Goal: Task Accomplishment & Management: Manage account settings

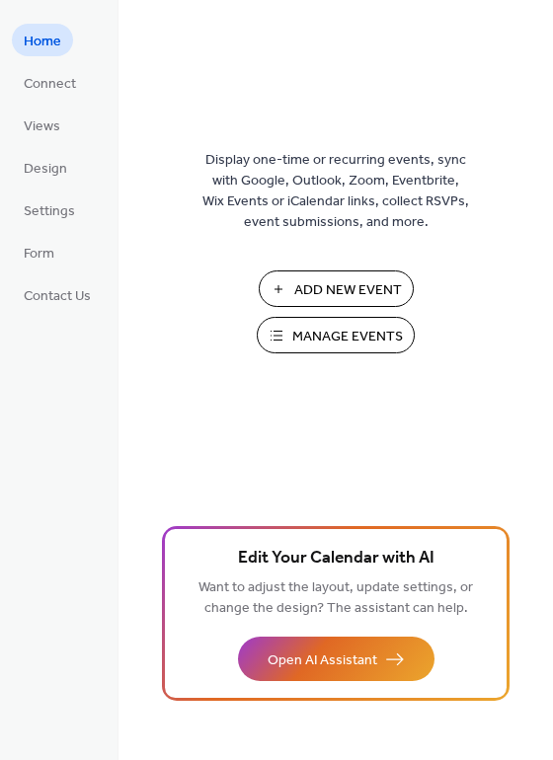
click at [316, 327] on span "Manage Events" at bounding box center [347, 337] width 111 height 21
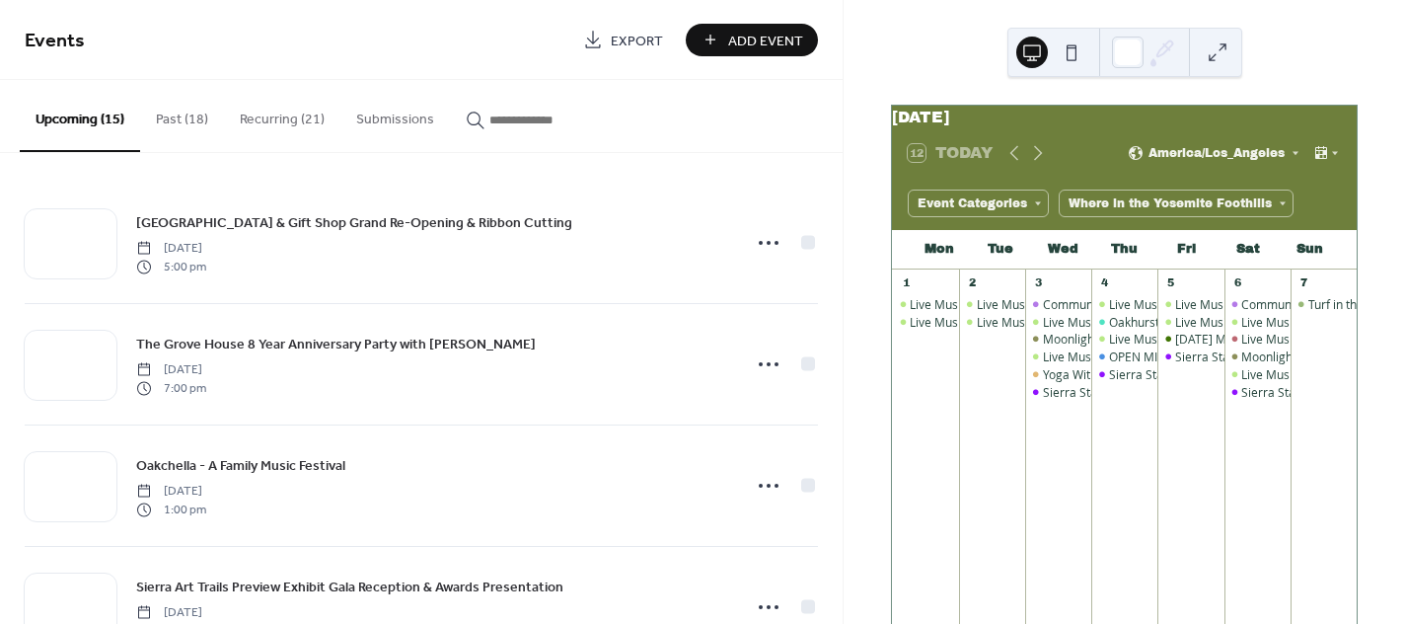
click at [370, 114] on button "Submissions" at bounding box center [396, 115] width 110 height 70
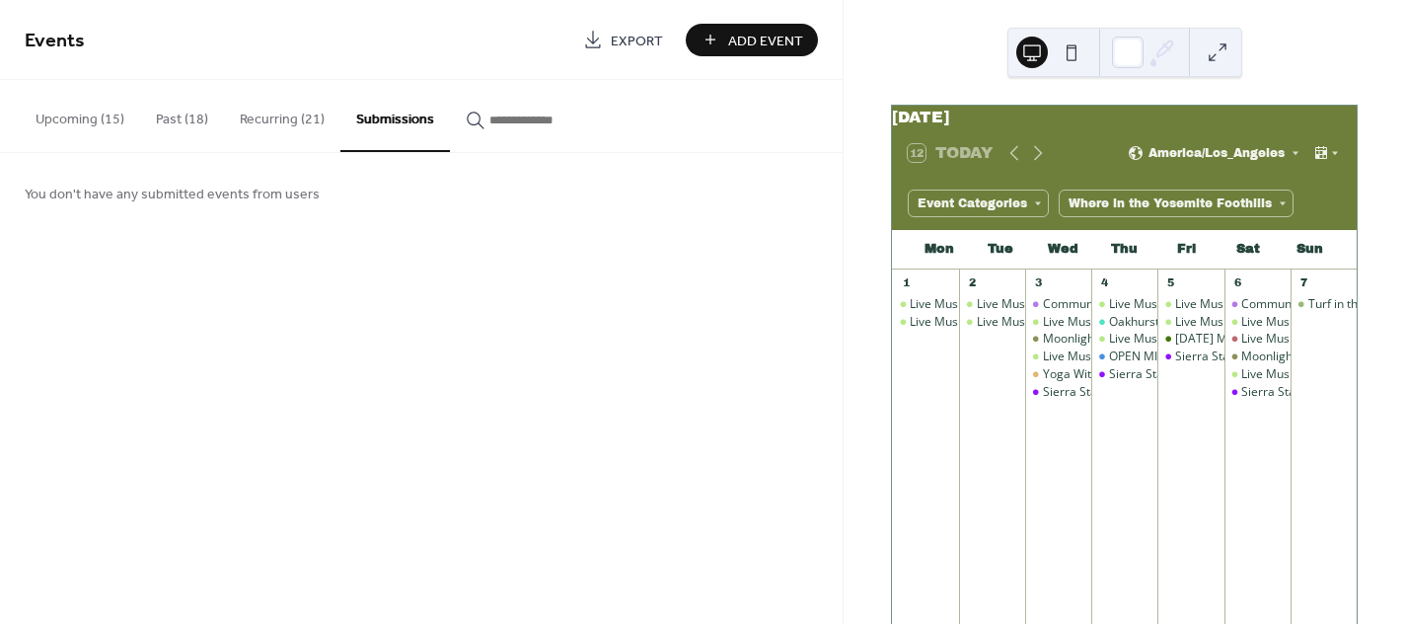
click at [98, 117] on button "Upcoming (15)" at bounding box center [80, 115] width 120 height 70
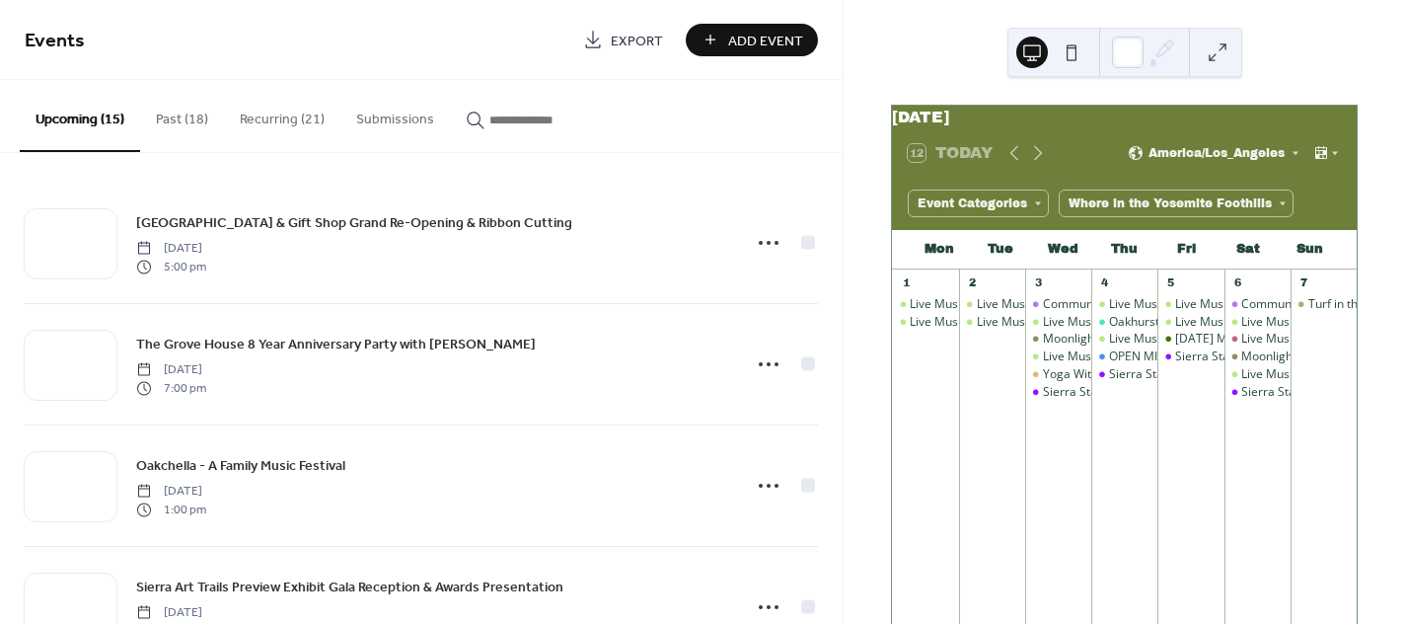
click at [381, 125] on button "Submissions" at bounding box center [396, 115] width 110 height 70
